Goal: Information Seeking & Learning: Learn about a topic

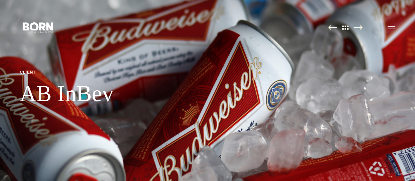
click at [84, 96] on h1 "AB InBev" at bounding box center [67, 93] width 94 height 27
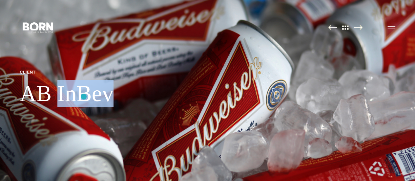
click at [84, 96] on h1 "AB InBev" at bounding box center [67, 93] width 94 height 27
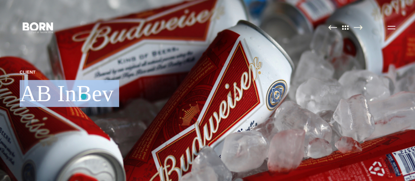
click at [84, 96] on h1 "AB InBev" at bounding box center [67, 93] width 94 height 27
click at [40, 32] on icon ".st0{display:none;} .st1{display:inline;} .st2{font-family:'HelveticaNeue-Mediu…" at bounding box center [38, 27] width 42 height 17
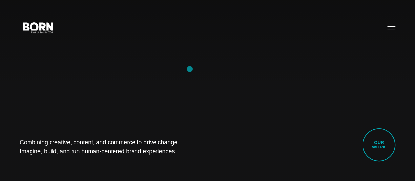
click at [189, 69] on div "Combining creative, content, and commerce to drive change. Imagine, build, and …" at bounding box center [207, 90] width 415 height 181
click at [39, 30] on icon at bounding box center [33, 25] width 11 height 10
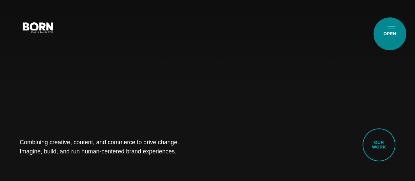
click at [389, 34] on button "Primary Menu" at bounding box center [391, 27] width 16 height 14
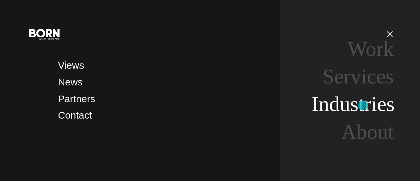
click at [363, 105] on link "Industries" at bounding box center [352, 103] width 83 height 23
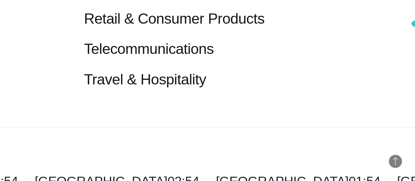
scroll to position [690, 0]
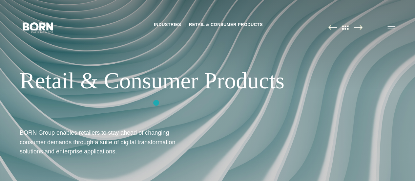
click at [156, 103] on div "Industries Retail & Consumer Products Retail & Consumer Products BORN Group ena…" at bounding box center [207, 90] width 415 height 181
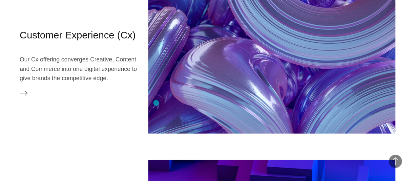
scroll to position [669, 0]
